Goal: Task Accomplishment & Management: Manage account settings

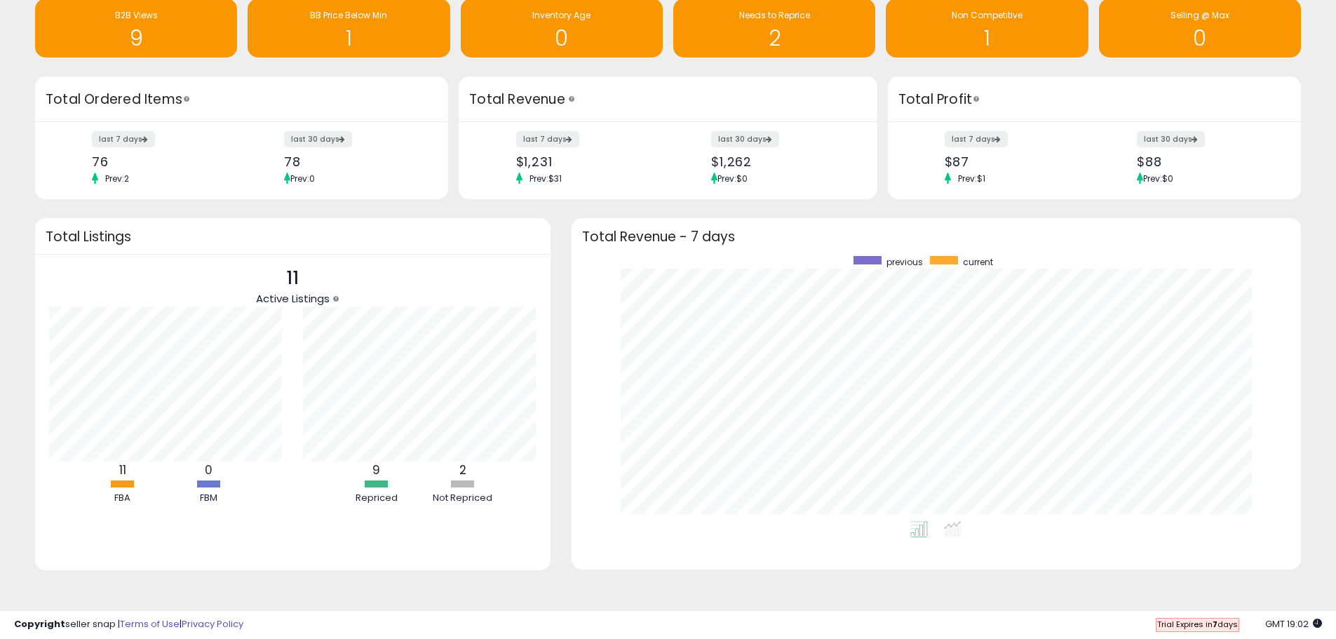
scroll to position [79, 0]
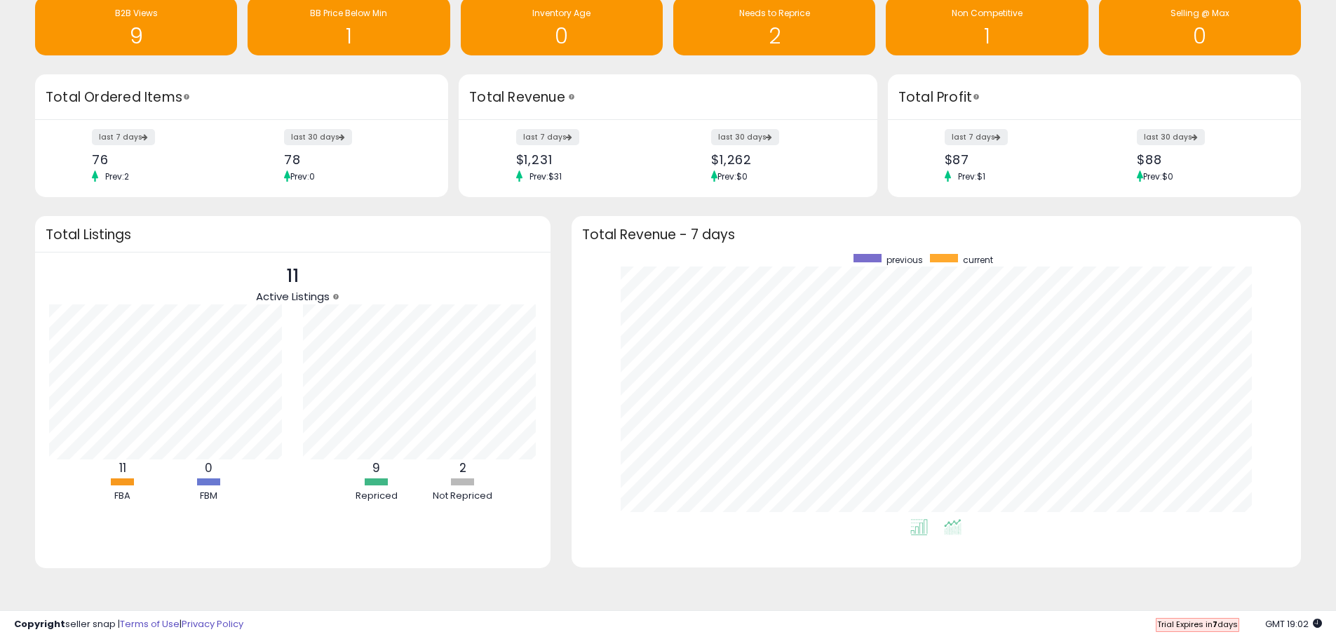
click at [947, 530] on icon at bounding box center [953, 527] width 18 height 16
click at [921, 530] on icon at bounding box center [919, 527] width 18 height 16
click at [967, 522] on li at bounding box center [953, 529] width 32 height 25
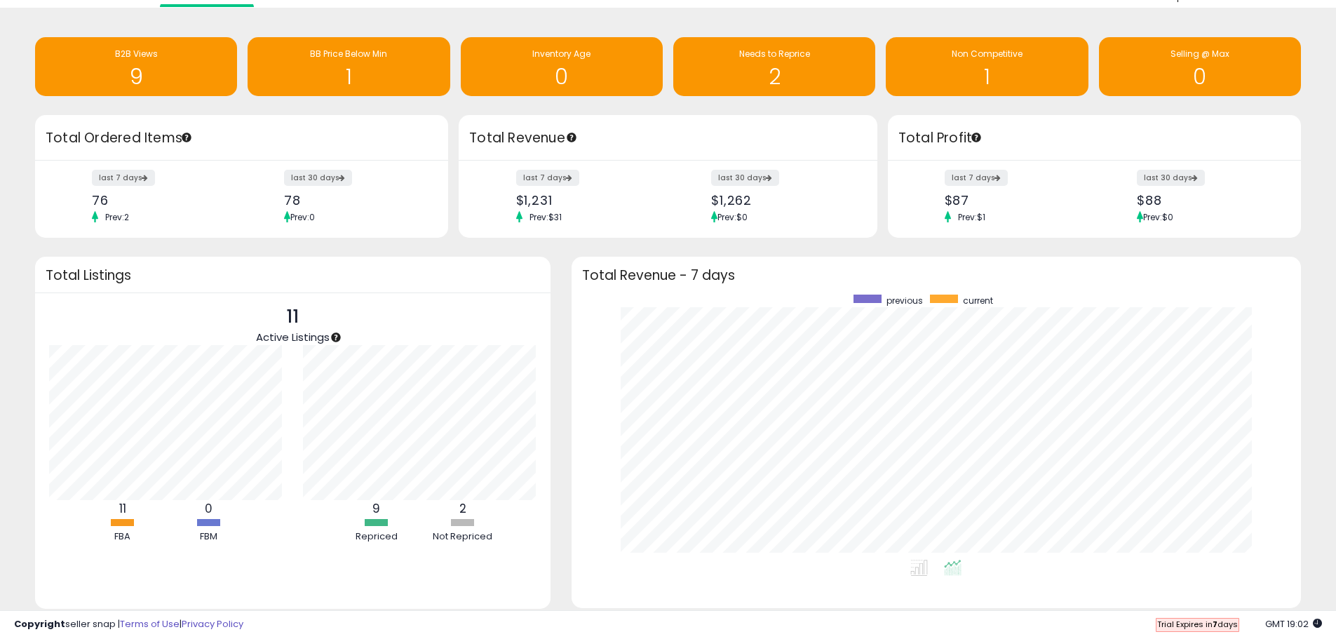
scroll to position [0, 0]
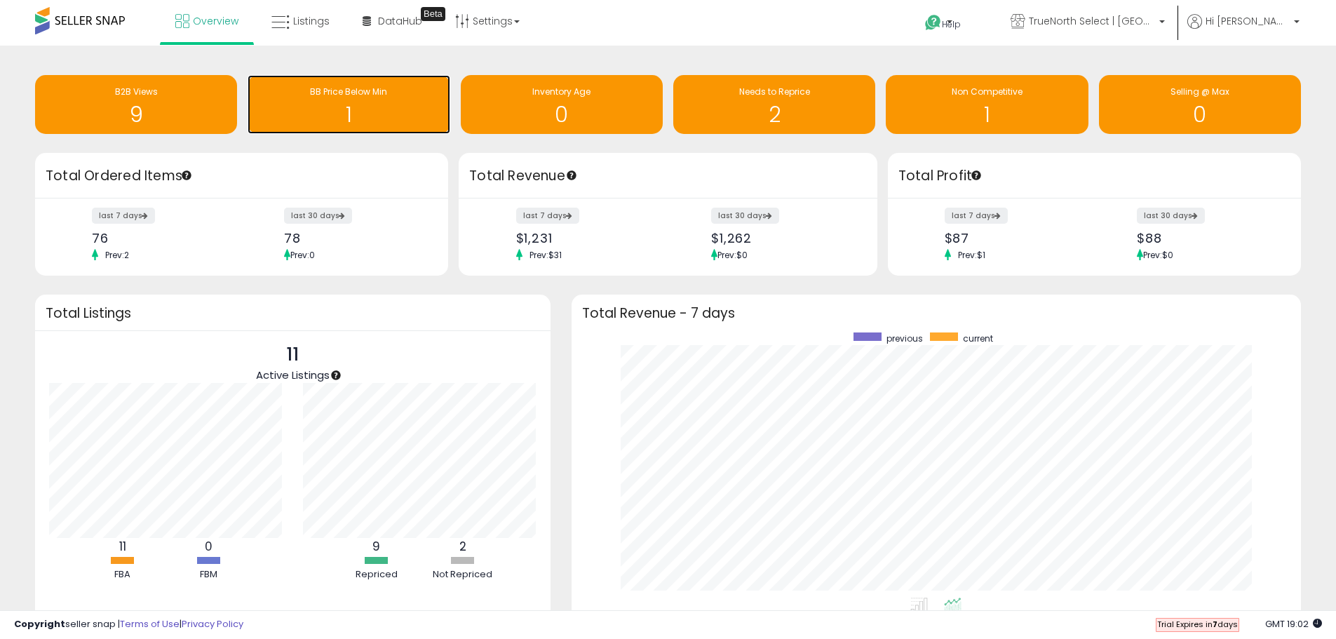
click at [351, 105] on h1 "1" at bounding box center [348, 114] width 188 height 23
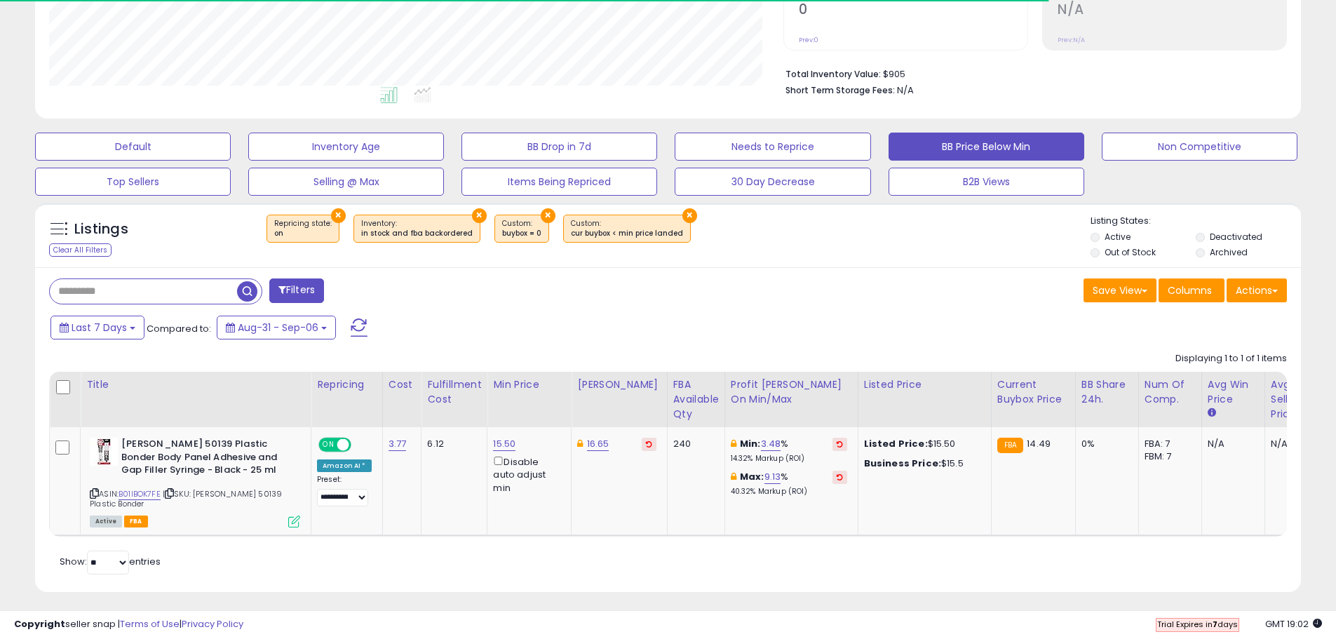
scroll to position [325, 0]
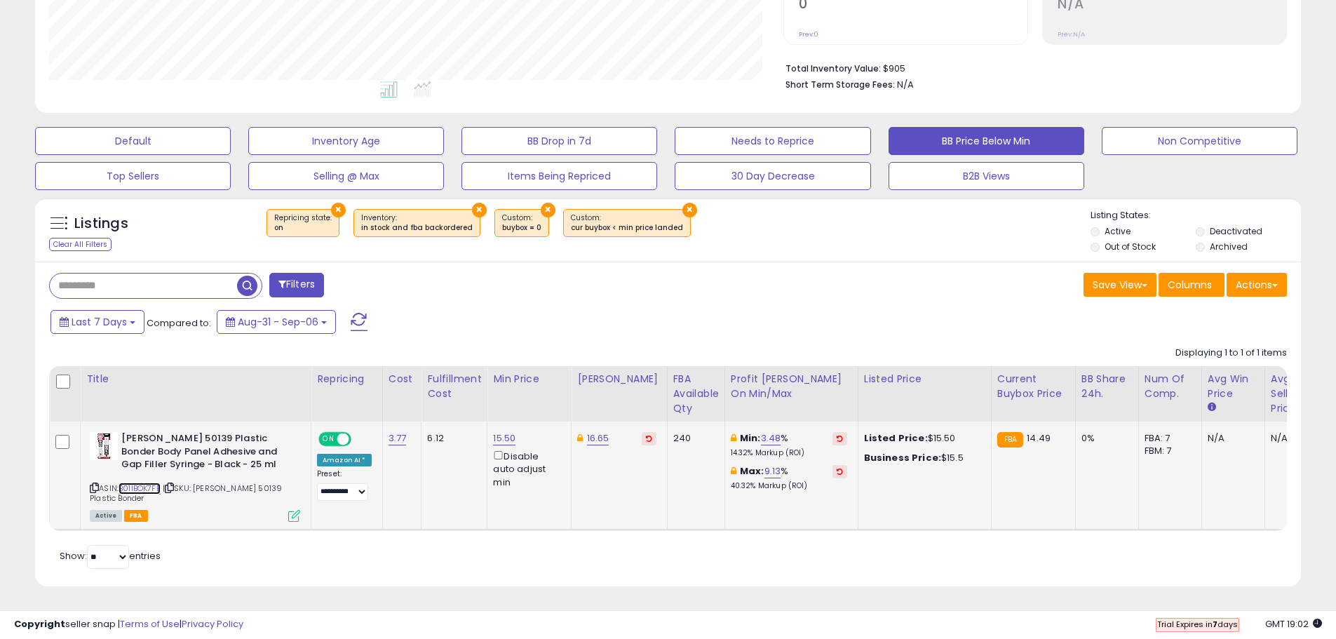
click at [150, 482] on link "B01IBOK7FE" at bounding box center [139, 488] width 42 height 12
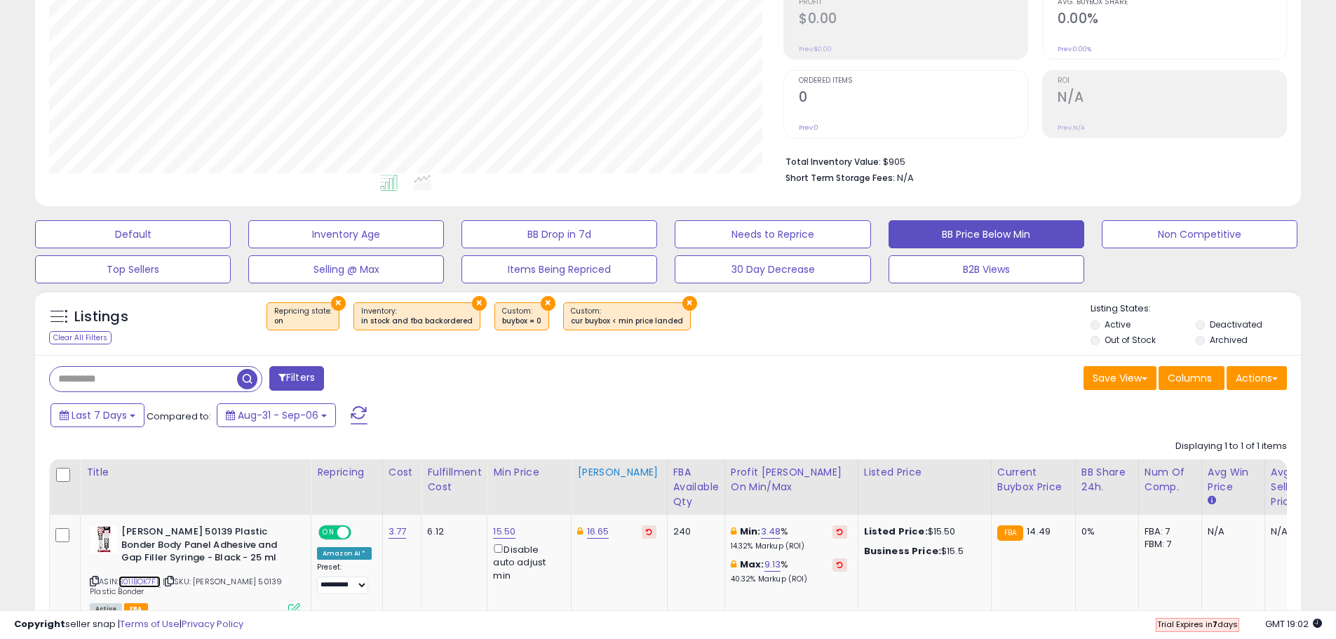
scroll to position [0, 0]
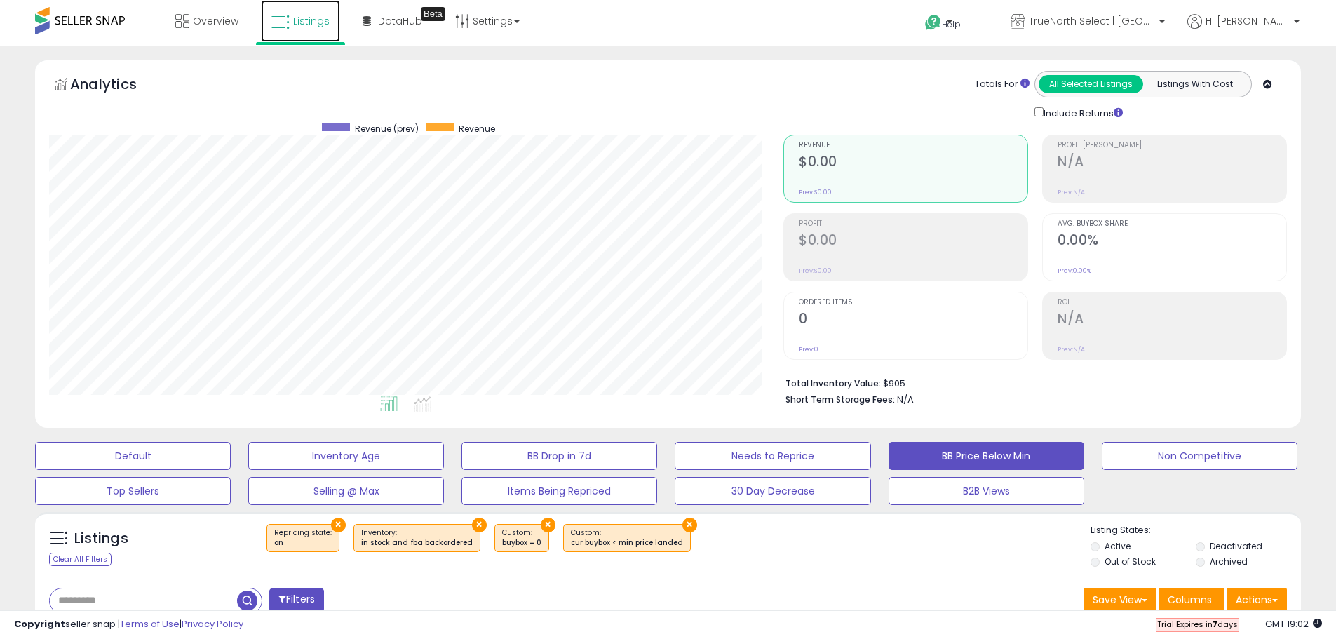
click at [319, 27] on span "Listings" at bounding box center [311, 21] width 36 height 14
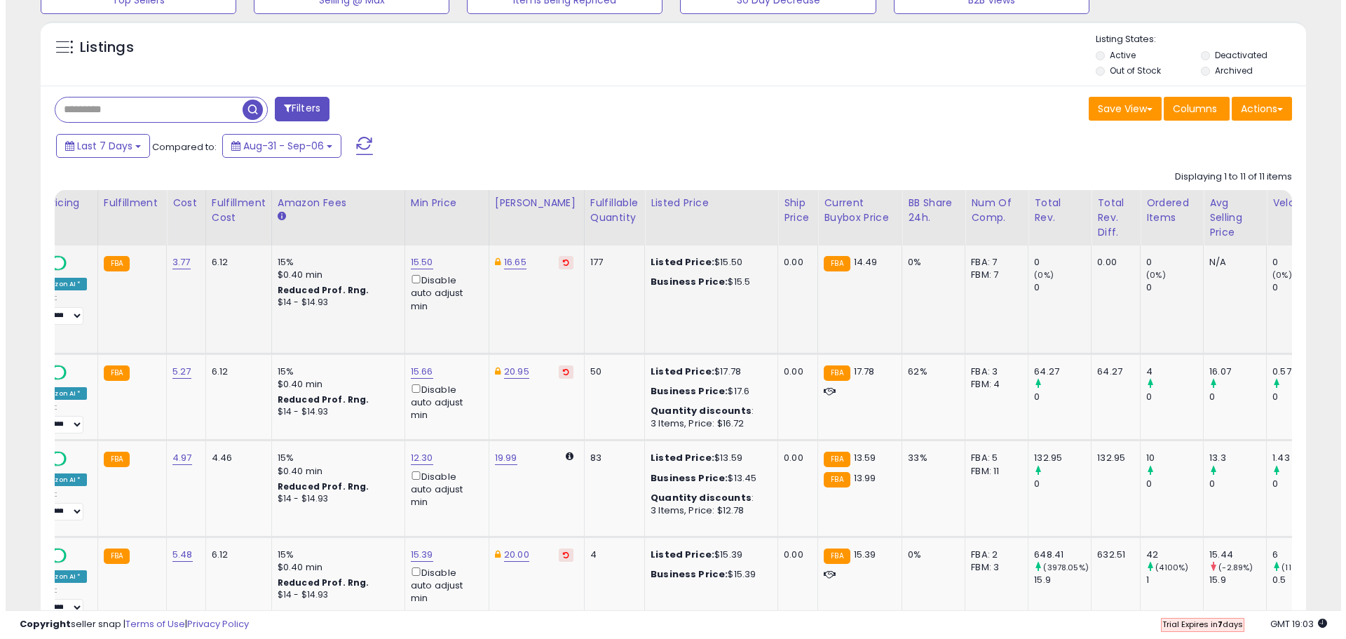
scroll to position [0, 293]
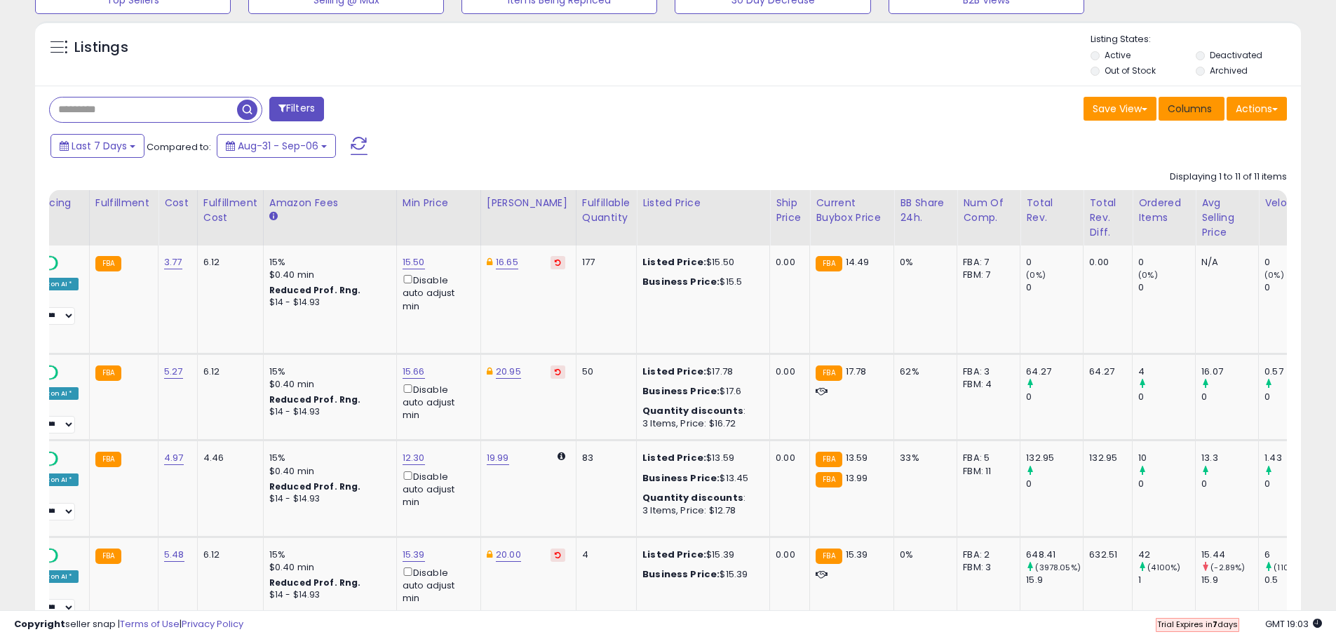
click at [1200, 105] on span "Columns" at bounding box center [1189, 109] width 44 height 14
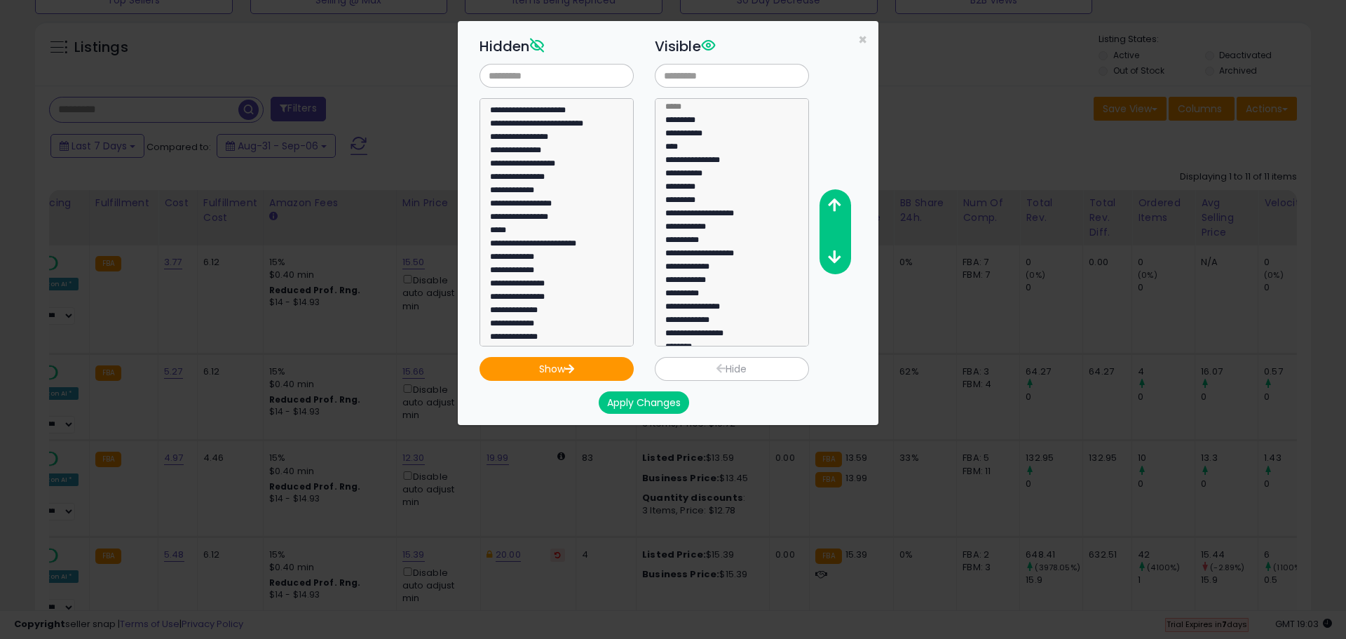
scroll to position [0, 0]
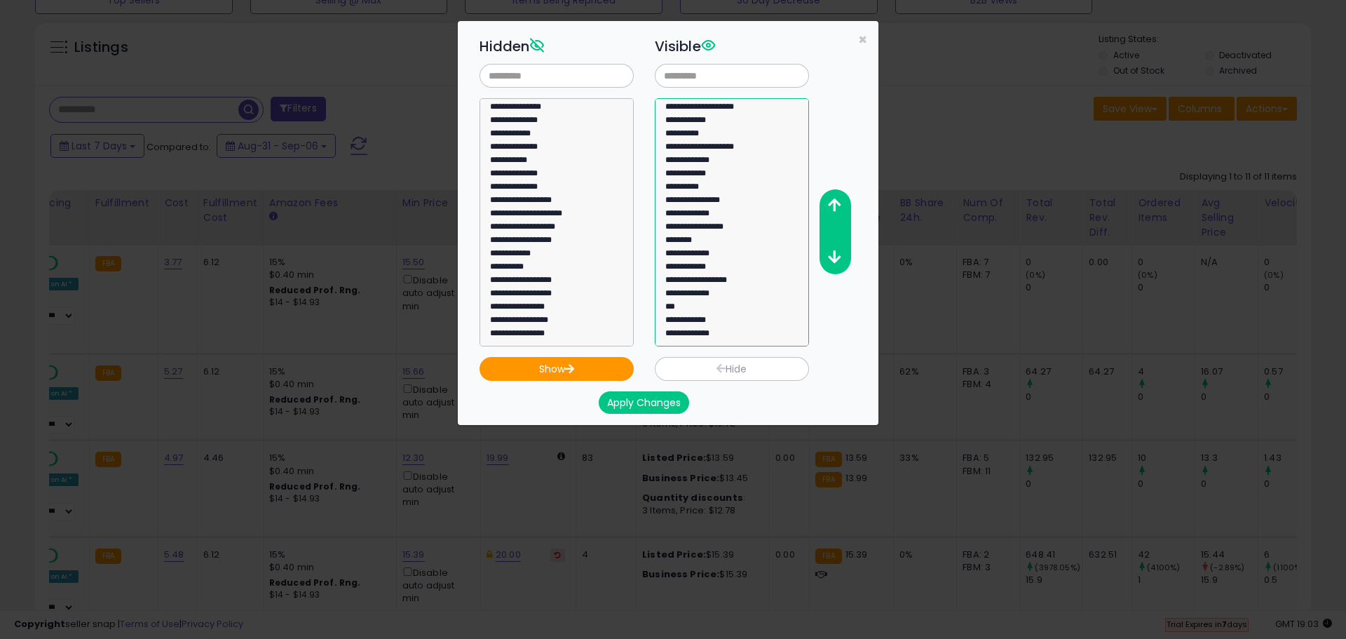
select select "**********"
click at [687, 218] on option "**********" at bounding box center [726, 215] width 125 height 13
click at [839, 203] on icon "button" at bounding box center [834, 205] width 13 height 15
click at [834, 213] on button "button" at bounding box center [835, 206] width 32 height 26
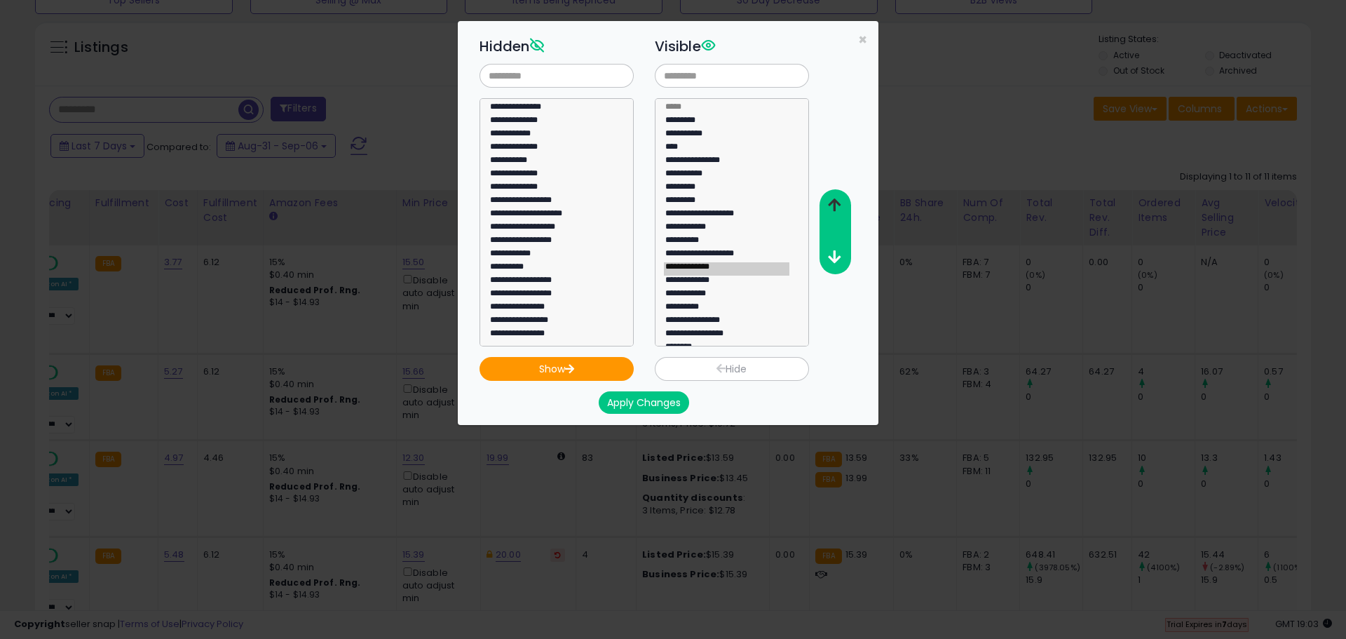
click at [836, 211] on icon "button" at bounding box center [834, 205] width 13 height 15
click at [658, 400] on button "Apply Changes" at bounding box center [644, 402] width 90 height 22
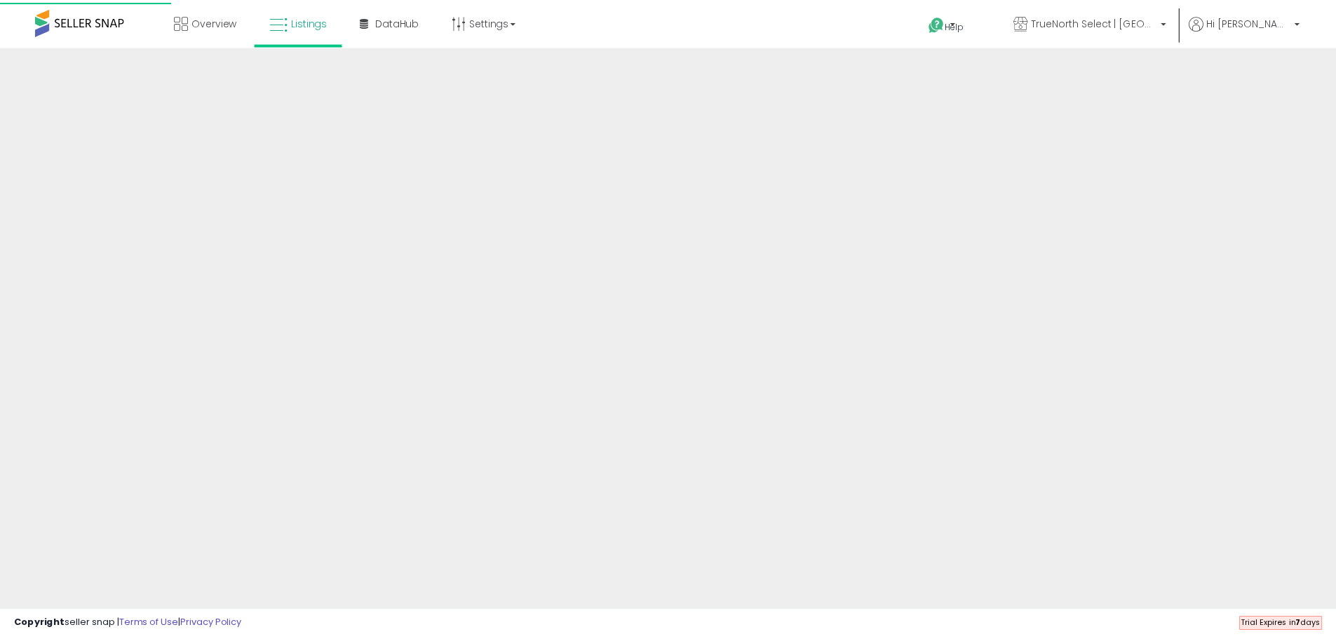
scroll to position [231, 0]
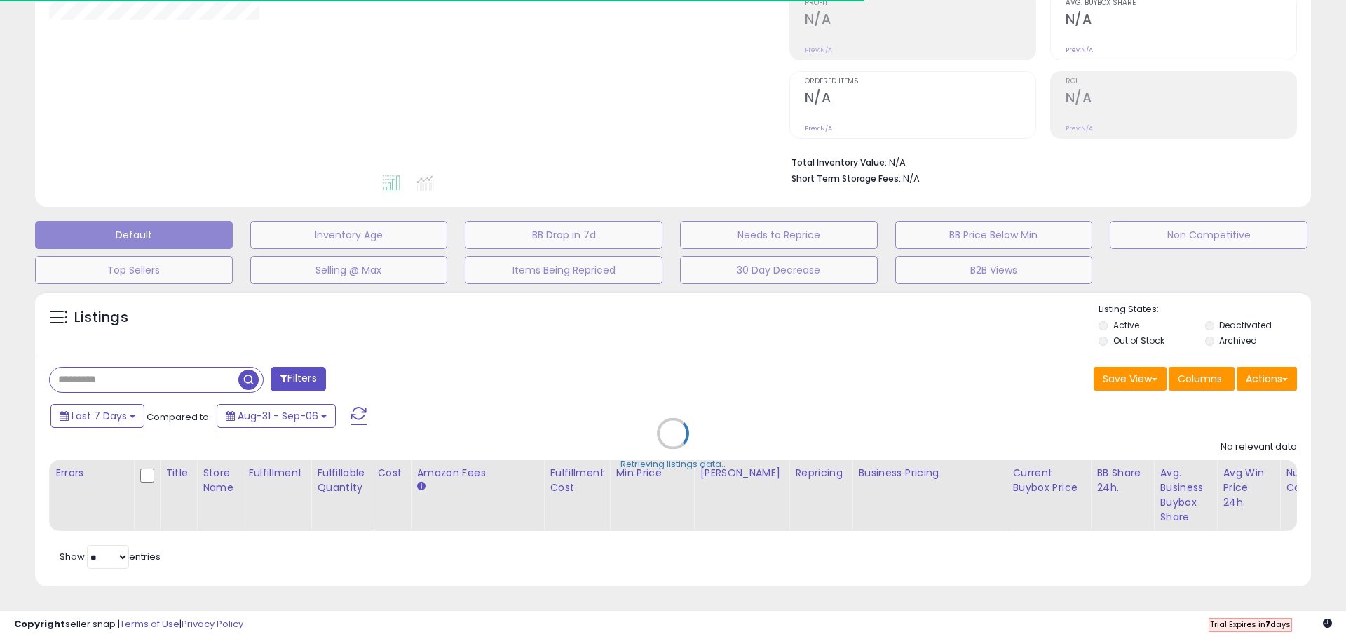
click at [1107, 370] on div "Retrieving listings data.." at bounding box center [673, 444] width 1297 height 320
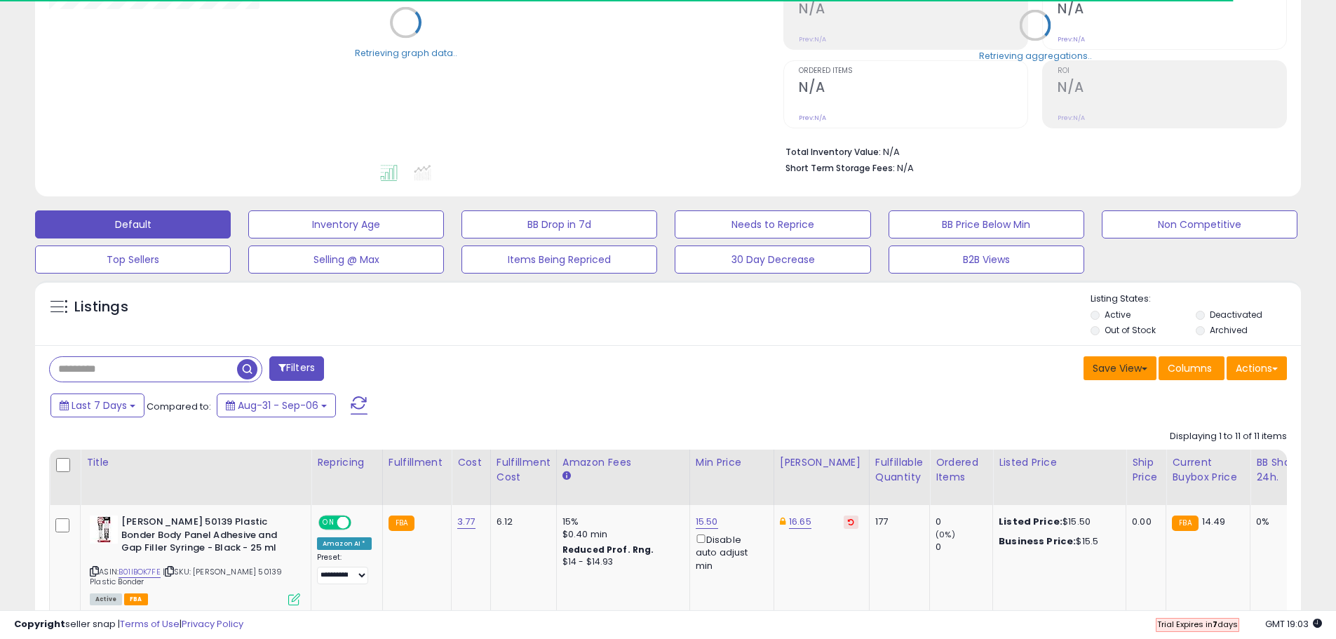
click at [1107, 370] on button "Save View" at bounding box center [1119, 368] width 73 height 24
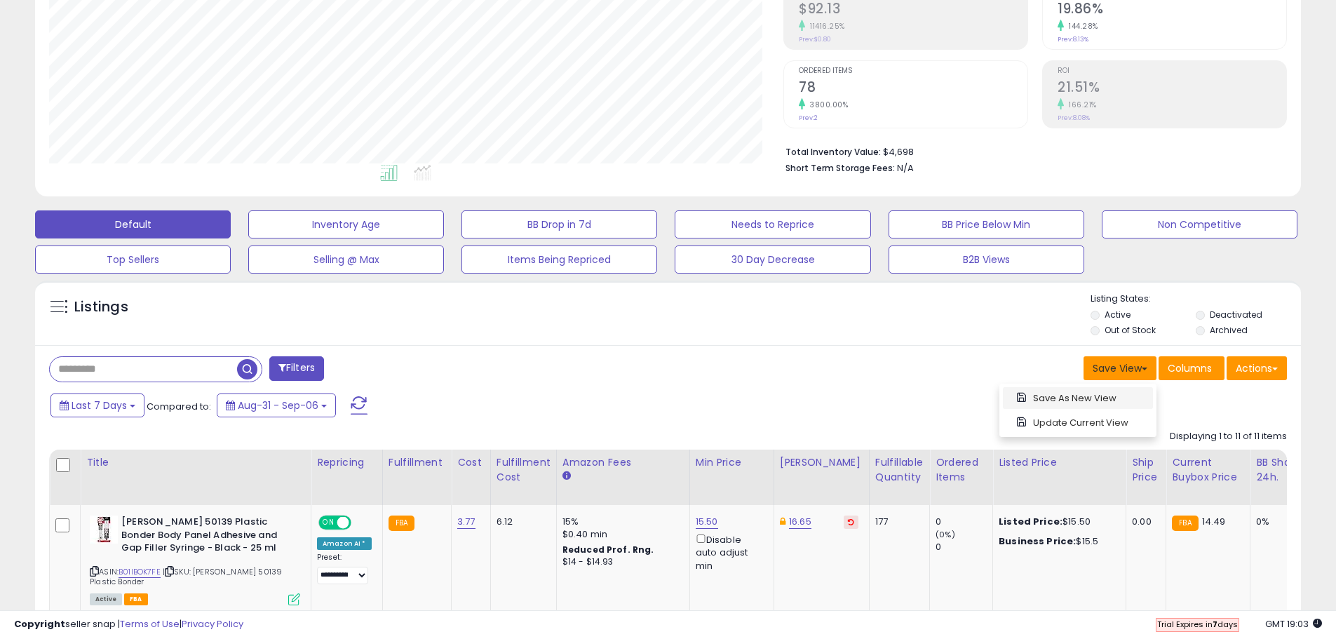
scroll to position [287, 734]
click at [1058, 414] on link "Update Current View" at bounding box center [1078, 423] width 150 height 22
click at [1111, 368] on button "Save View" at bounding box center [1119, 368] width 73 height 24
click at [994, 360] on div "Save View Save As New View Columns Actions [GEOGRAPHIC_DATA]" at bounding box center [983, 369] width 630 height 27
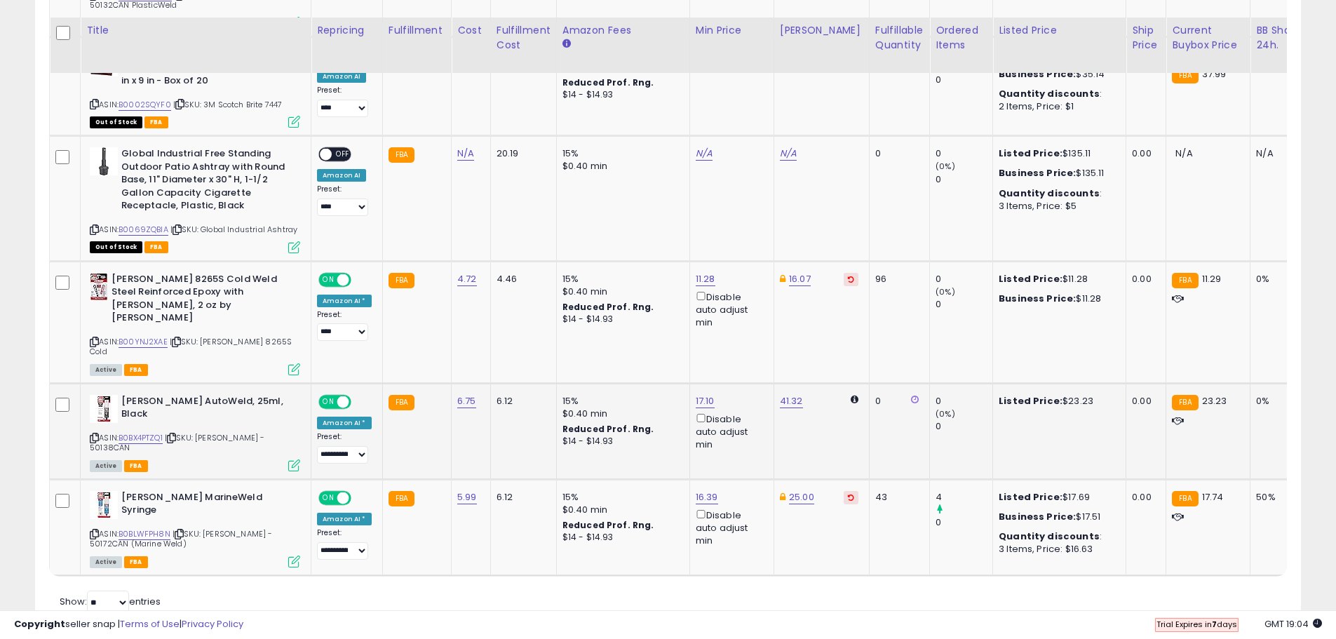
scroll to position [1324, 0]
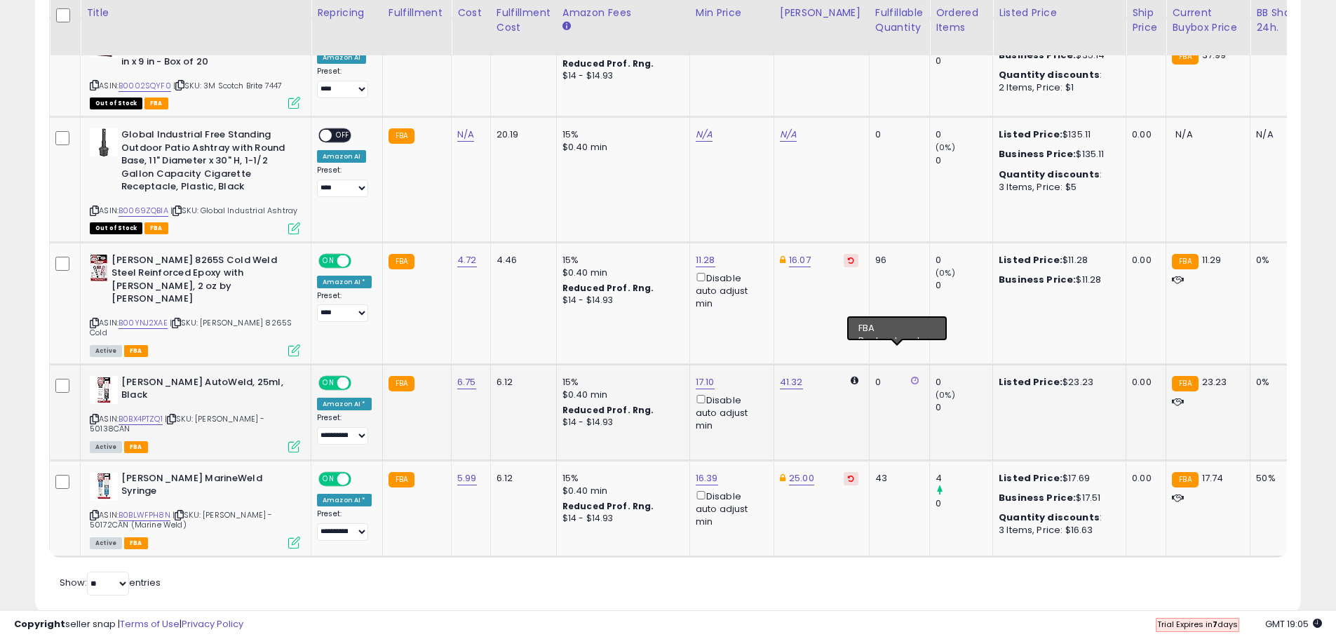
click at [911, 376] on icon at bounding box center [915, 380] width 8 height 9
click at [145, 509] on link "B0BLWFPH8N" at bounding box center [144, 515] width 52 height 12
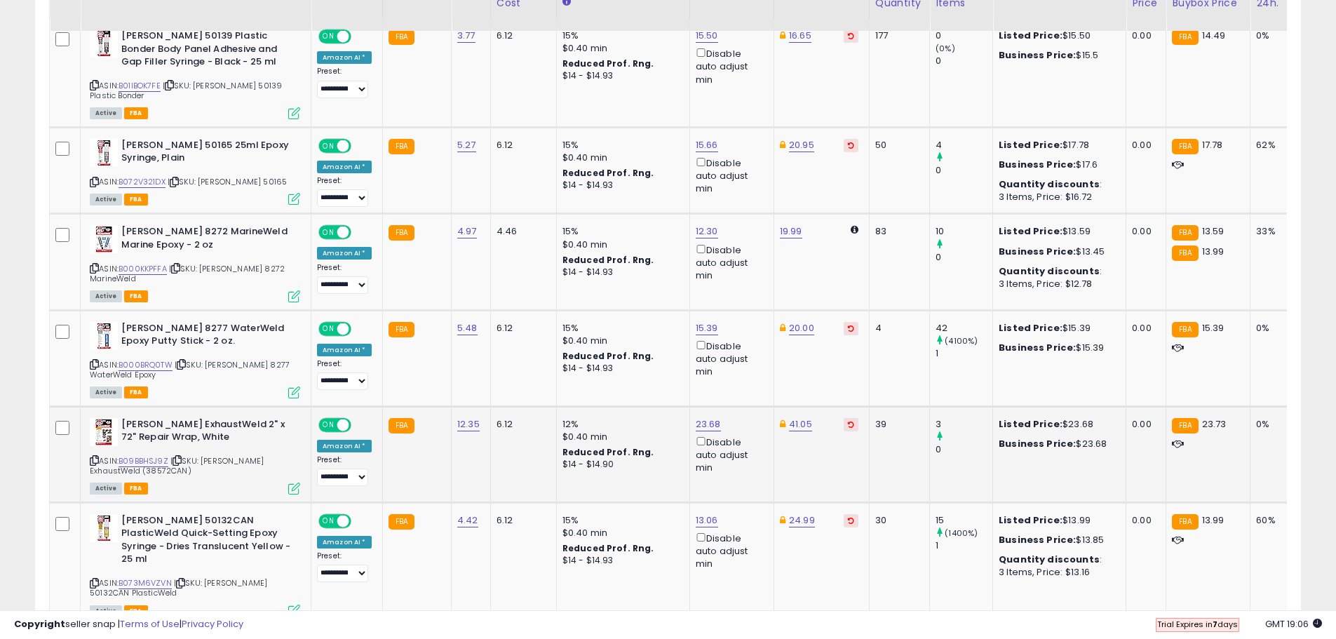
scroll to position [693, 0]
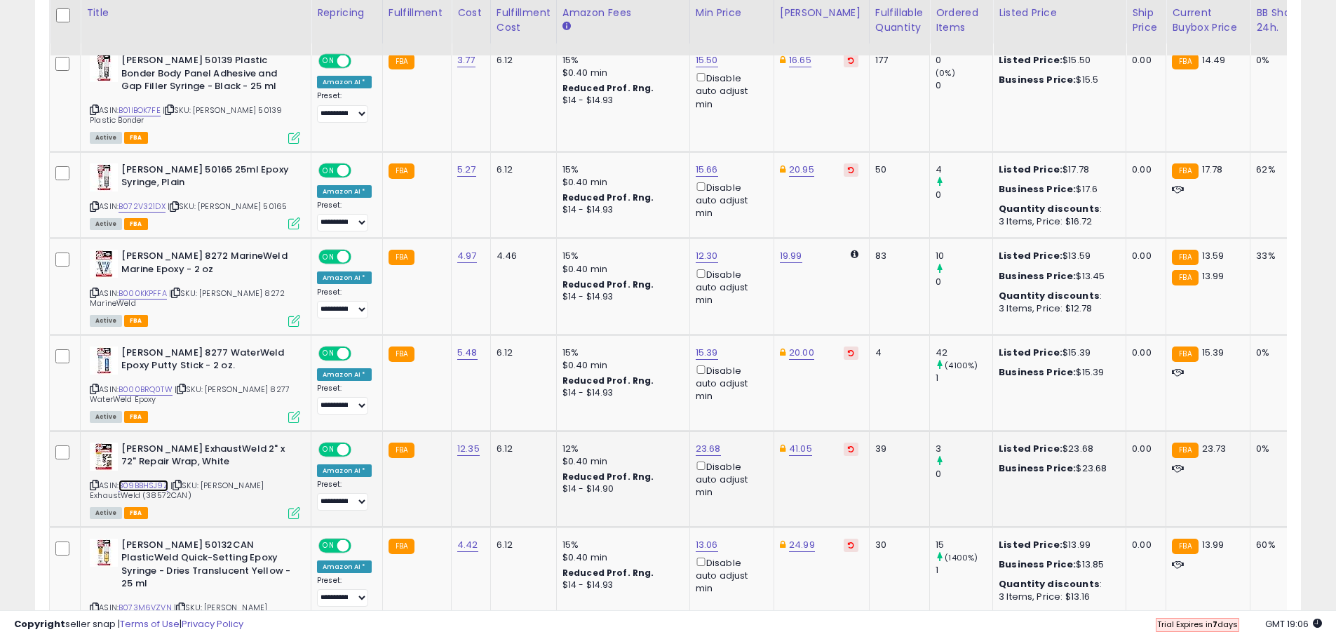
click at [160, 487] on link "B09BBHSJ9Z" at bounding box center [143, 486] width 50 height 12
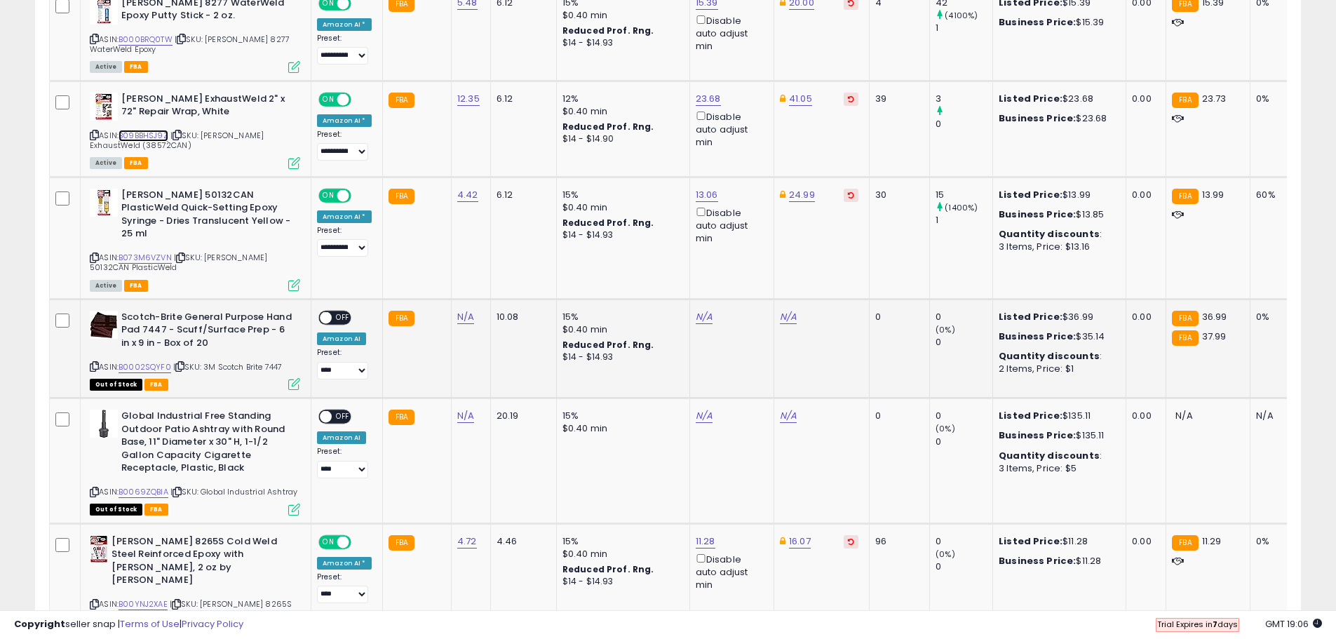
scroll to position [1183, 0]
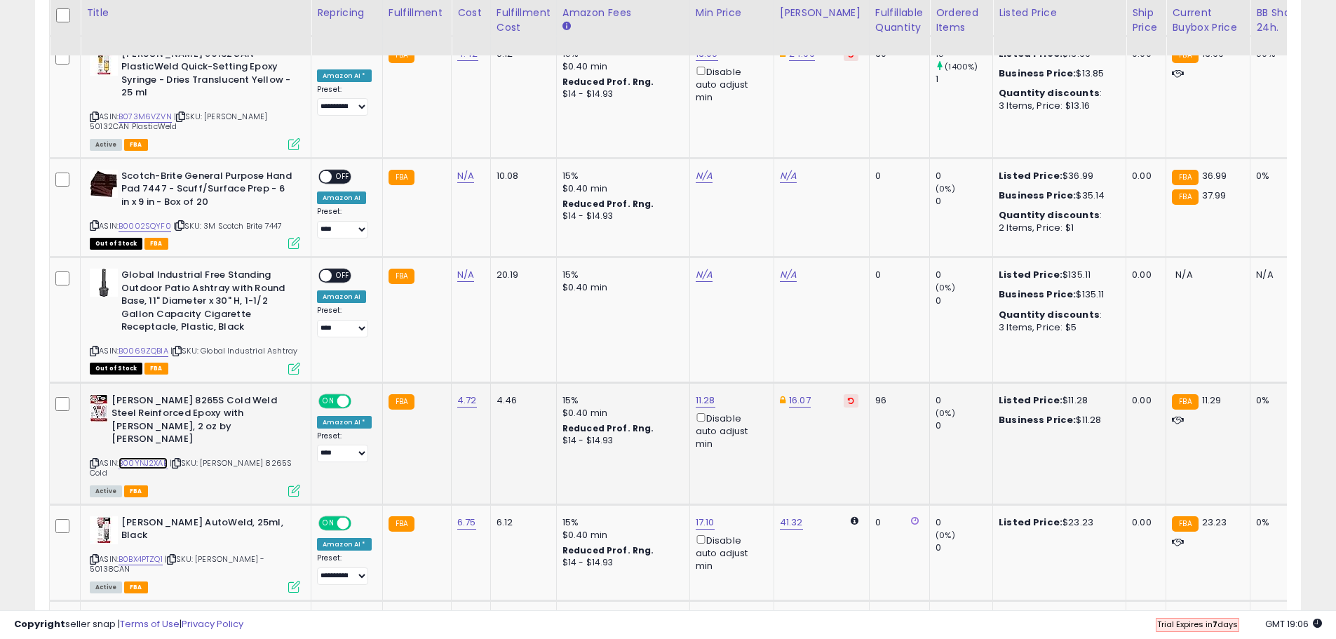
click at [147, 457] on link "B00YNJ2XAE" at bounding box center [142, 463] width 49 height 12
